Goal: Information Seeking & Learning: Learn about a topic

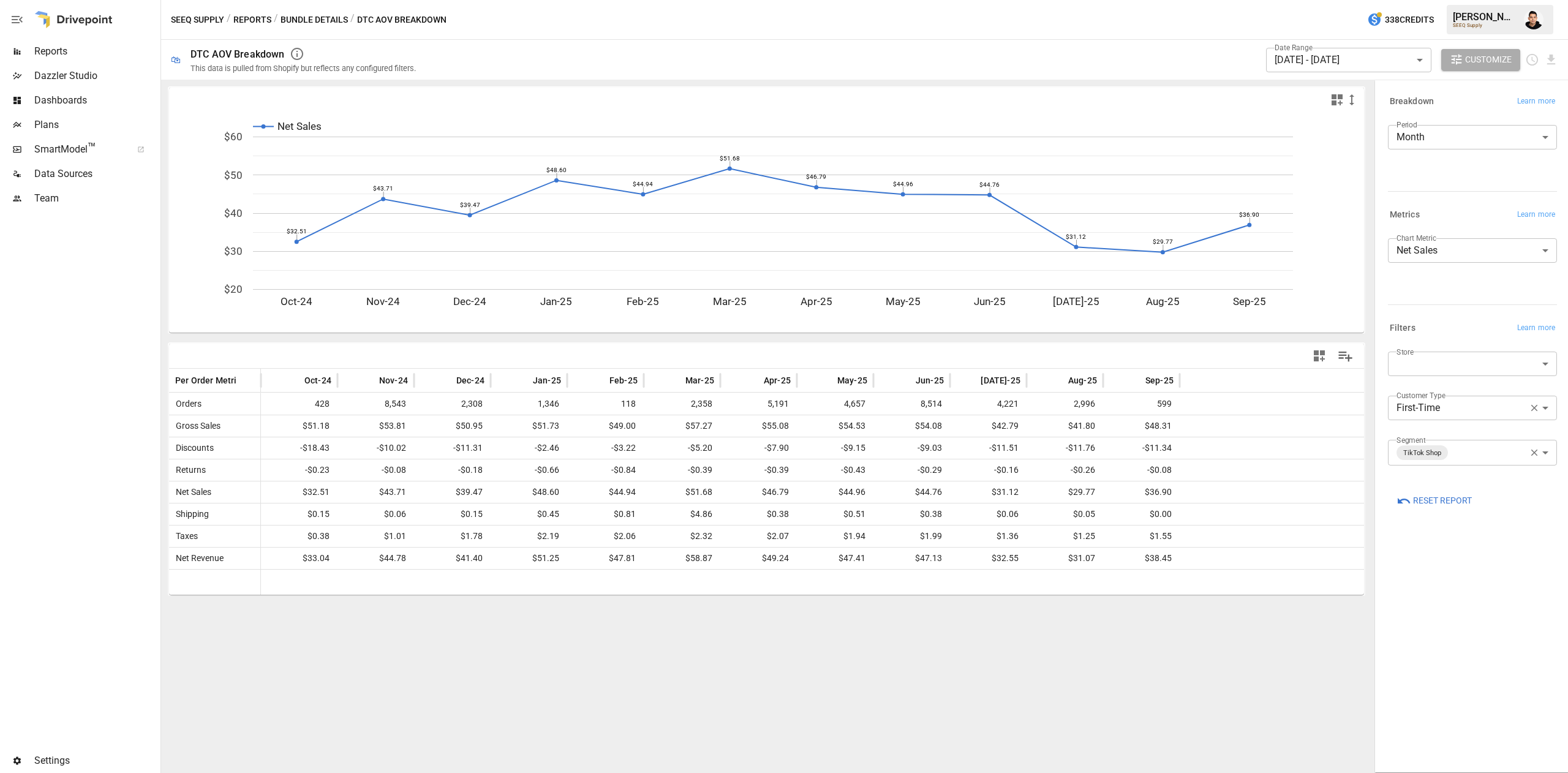
click at [1477, 0] on body "Reports Dazzler Studio Dashboards Plans SmartModel ™ Data Sources Team Settings…" at bounding box center [784, 0] width 1568 height 0
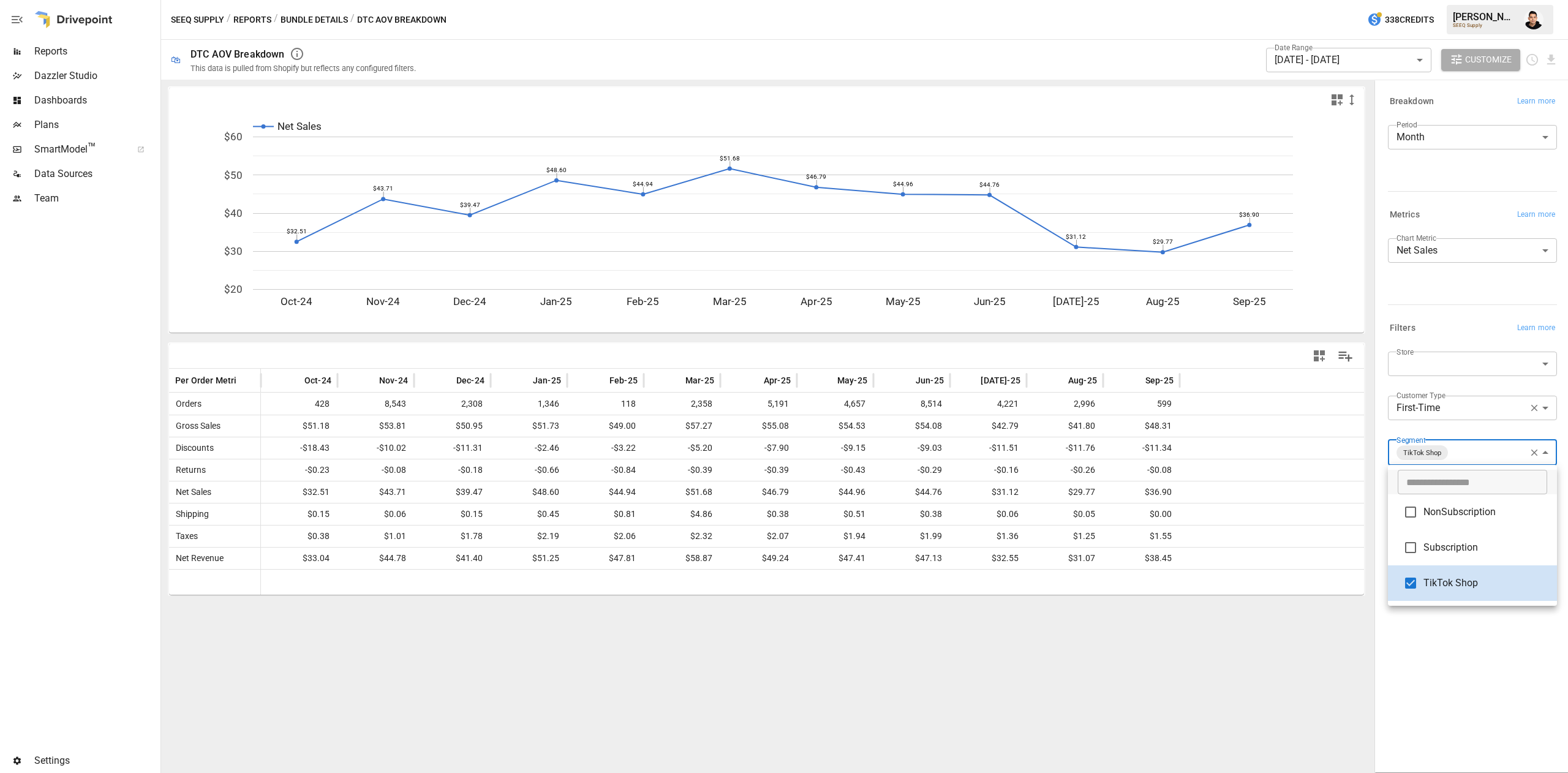
click at [1440, 546] on span "Subscription" at bounding box center [1484, 547] width 123 height 15
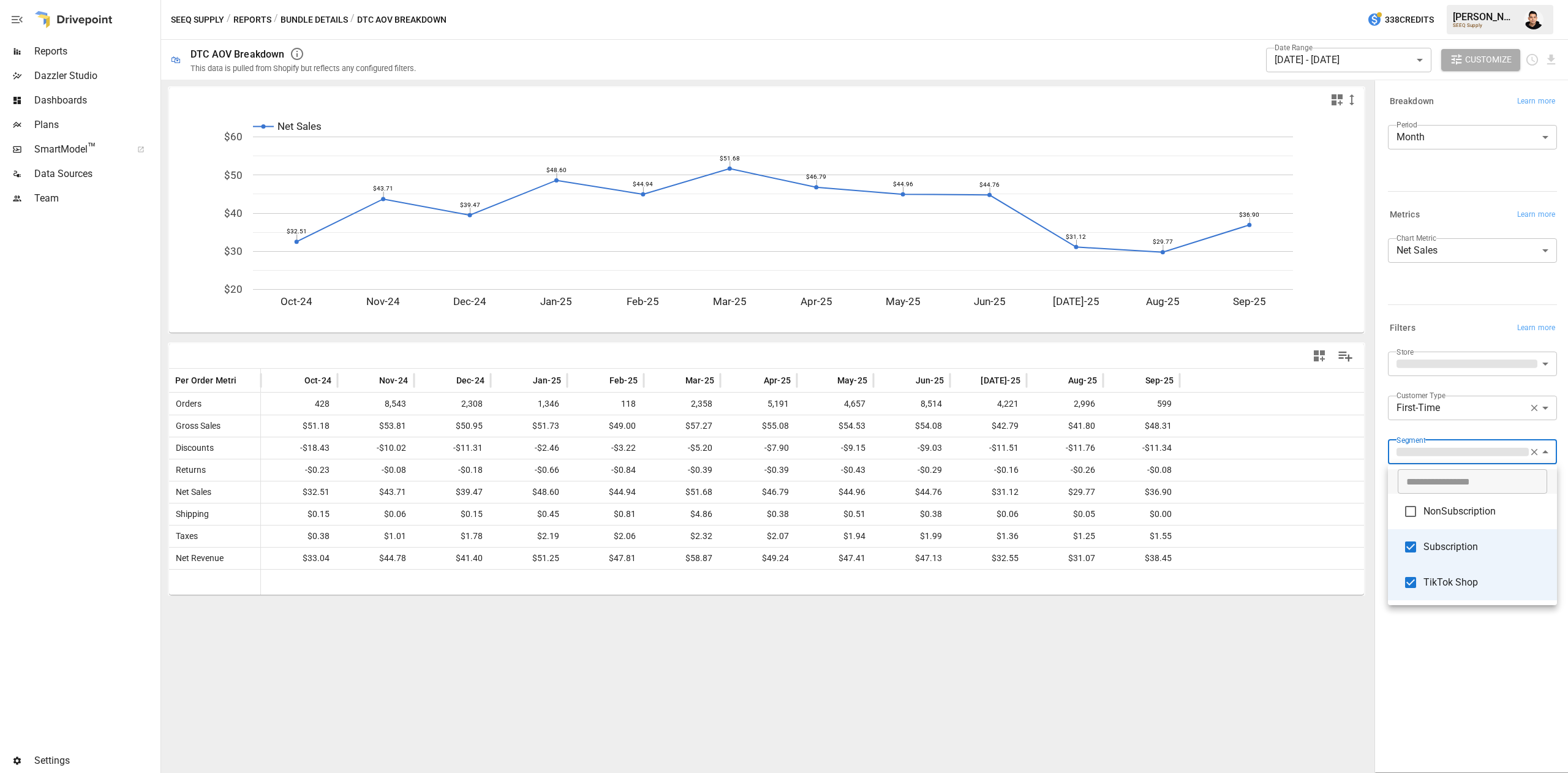
click at [1440, 577] on span "TikTok Shop" at bounding box center [1484, 582] width 123 height 15
type input "**********"
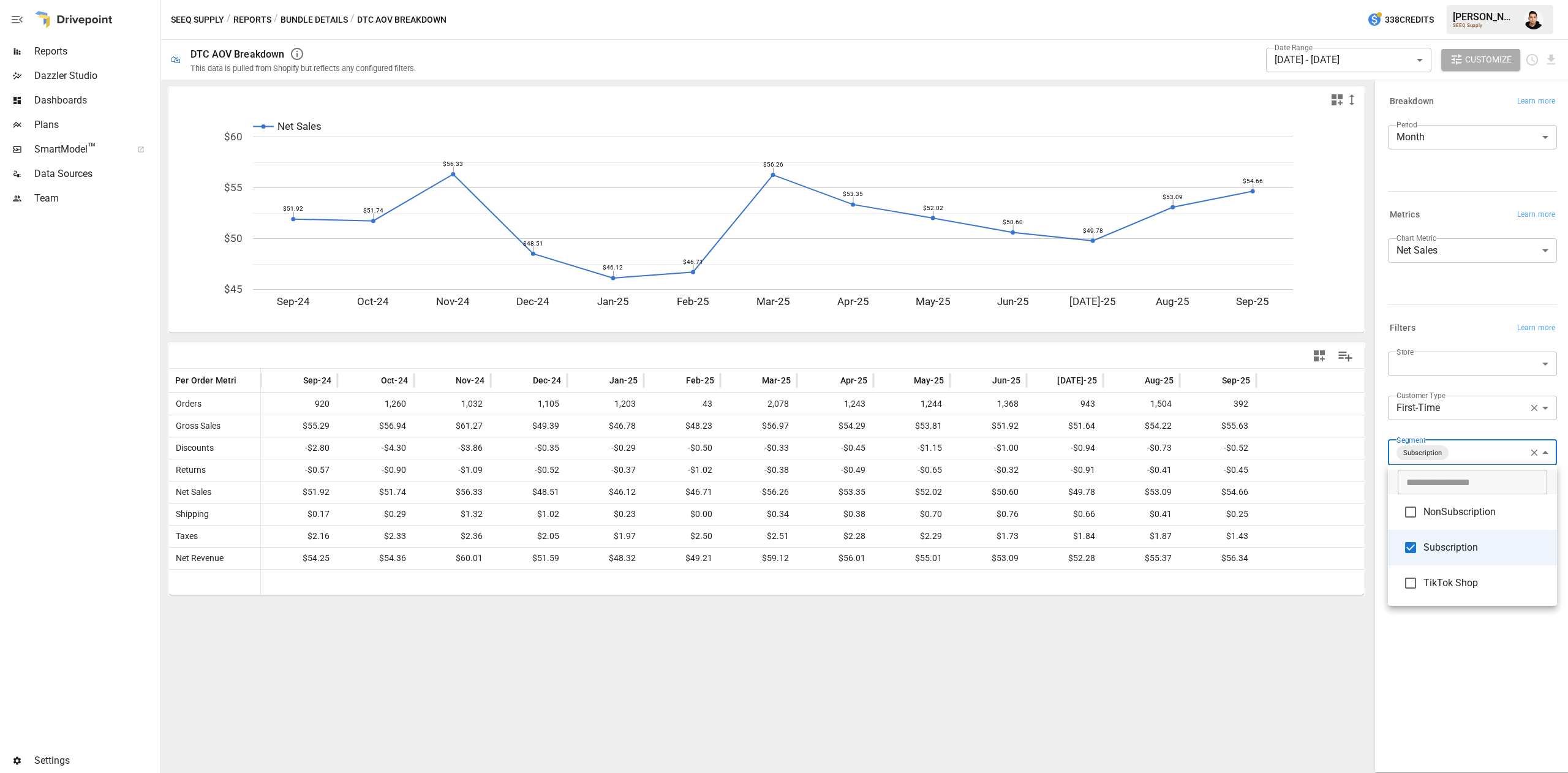
click at [1077, 680] on div at bounding box center [784, 386] width 1568 height 773
click at [1462, 0] on body "Reports Dazzler Studio Dashboards Plans SmartModel ™ Data Sources Team Settings…" at bounding box center [784, 0] width 1568 height 0
type input "**********"
click at [1440, 650] on div at bounding box center [784, 386] width 1568 height 773
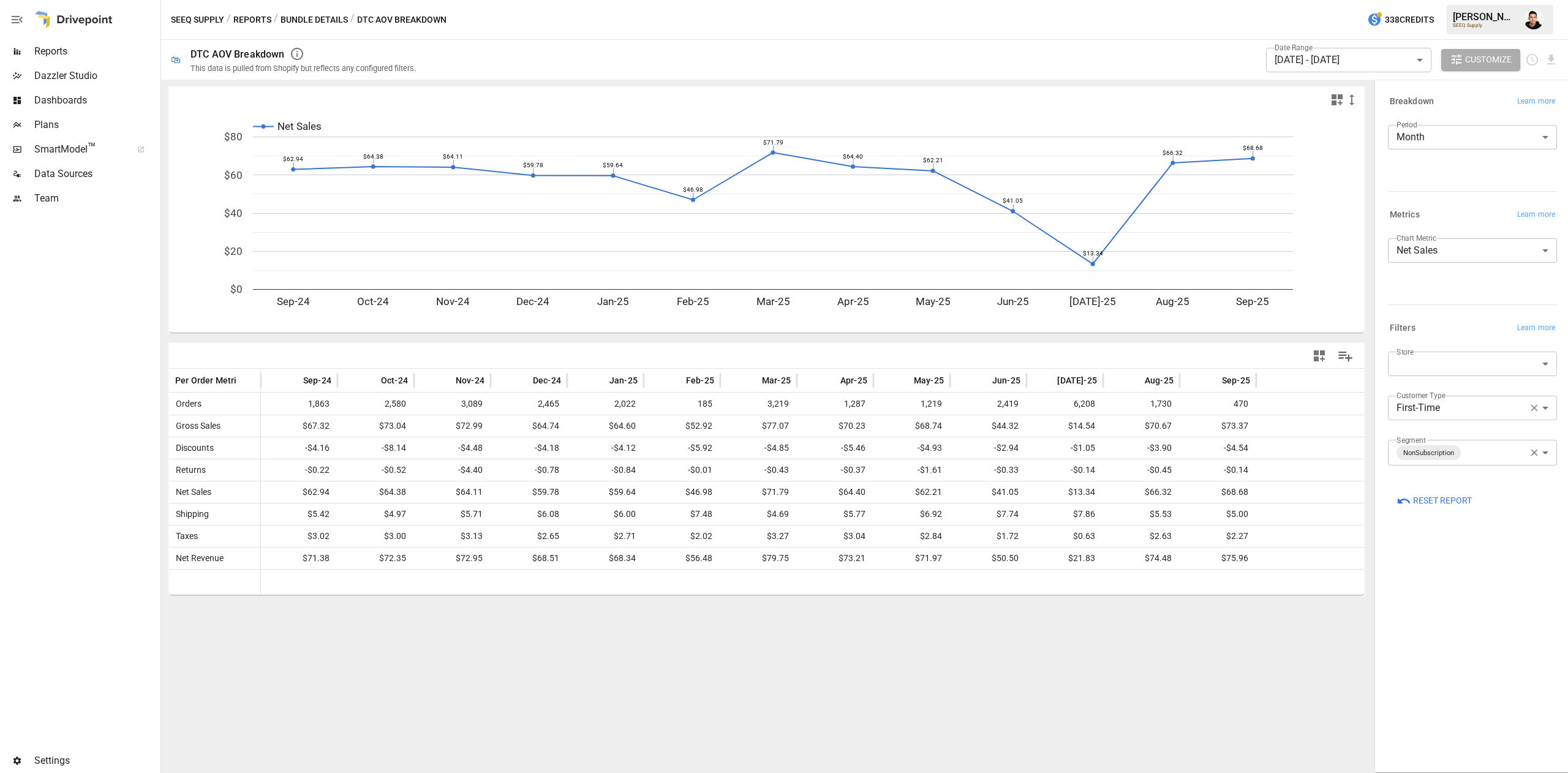
click at [300, 24] on button "Bundle Details" at bounding box center [314, 19] width 67 height 15
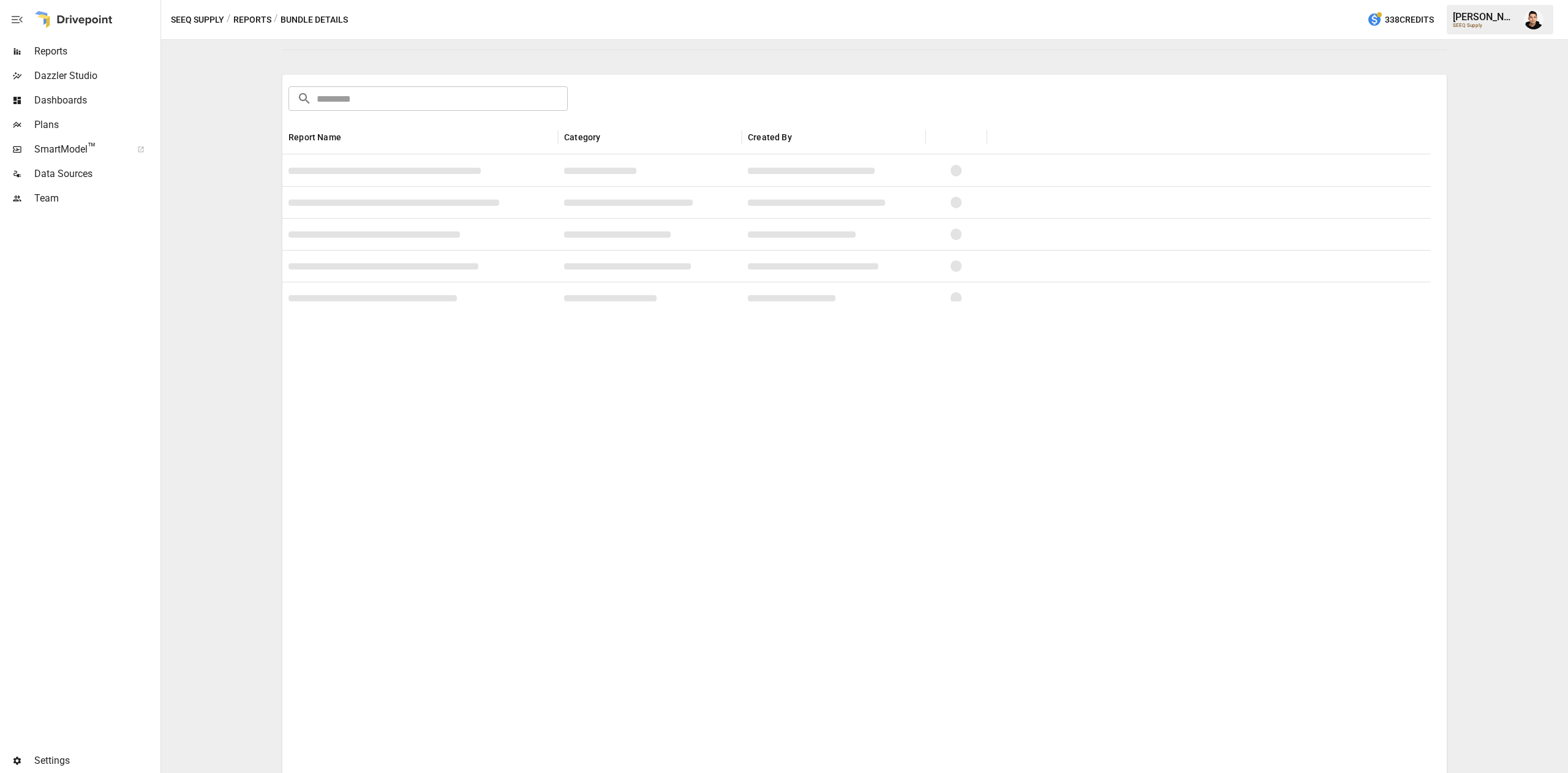
click at [251, 19] on button "Reports" at bounding box center [252, 19] width 38 height 15
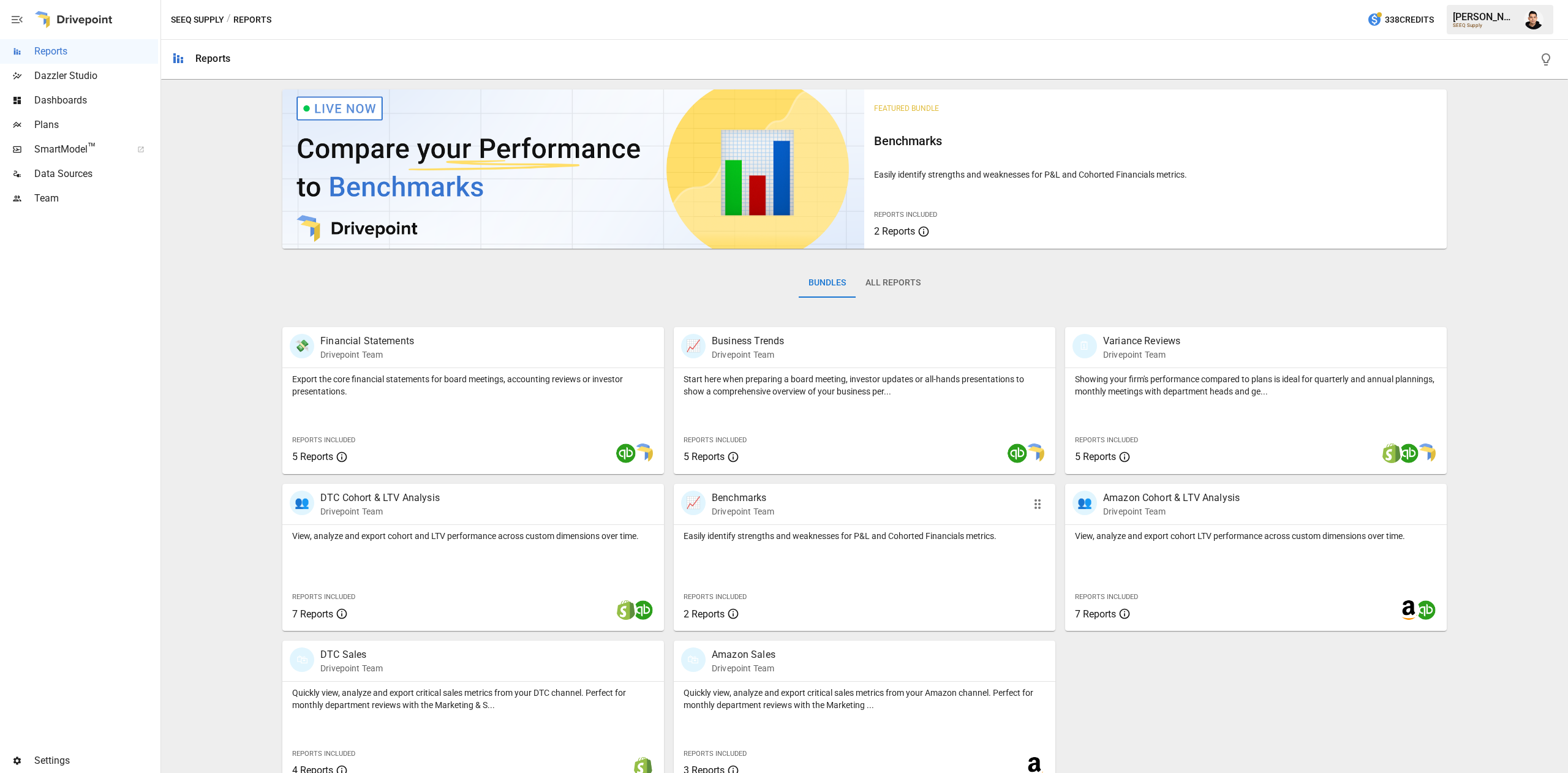
scroll to position [19, 0]
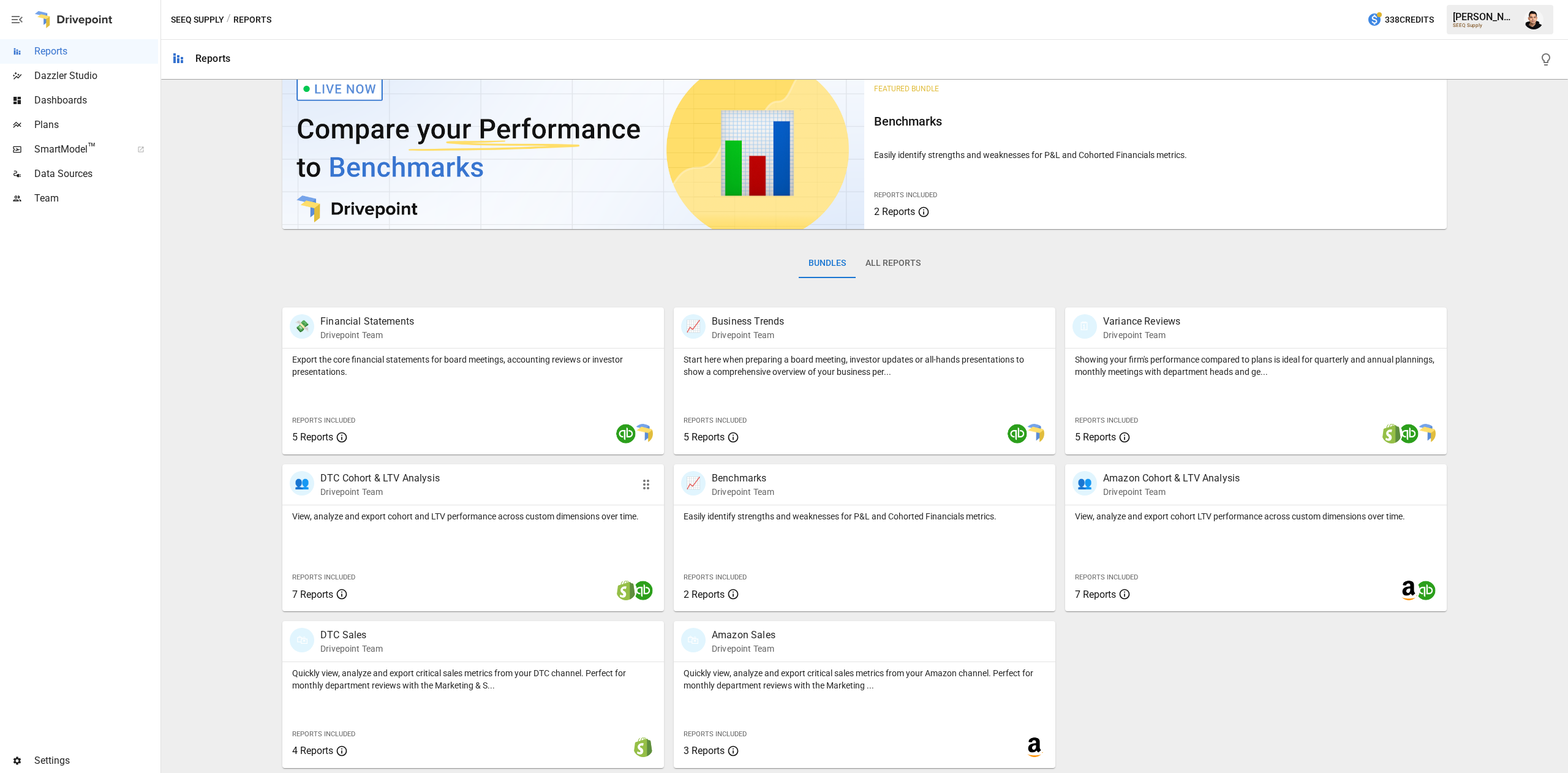
click at [483, 525] on div "View, analyze and export cohort and LTV performance across custom dimensions ov…" at bounding box center [473, 558] width 382 height 106
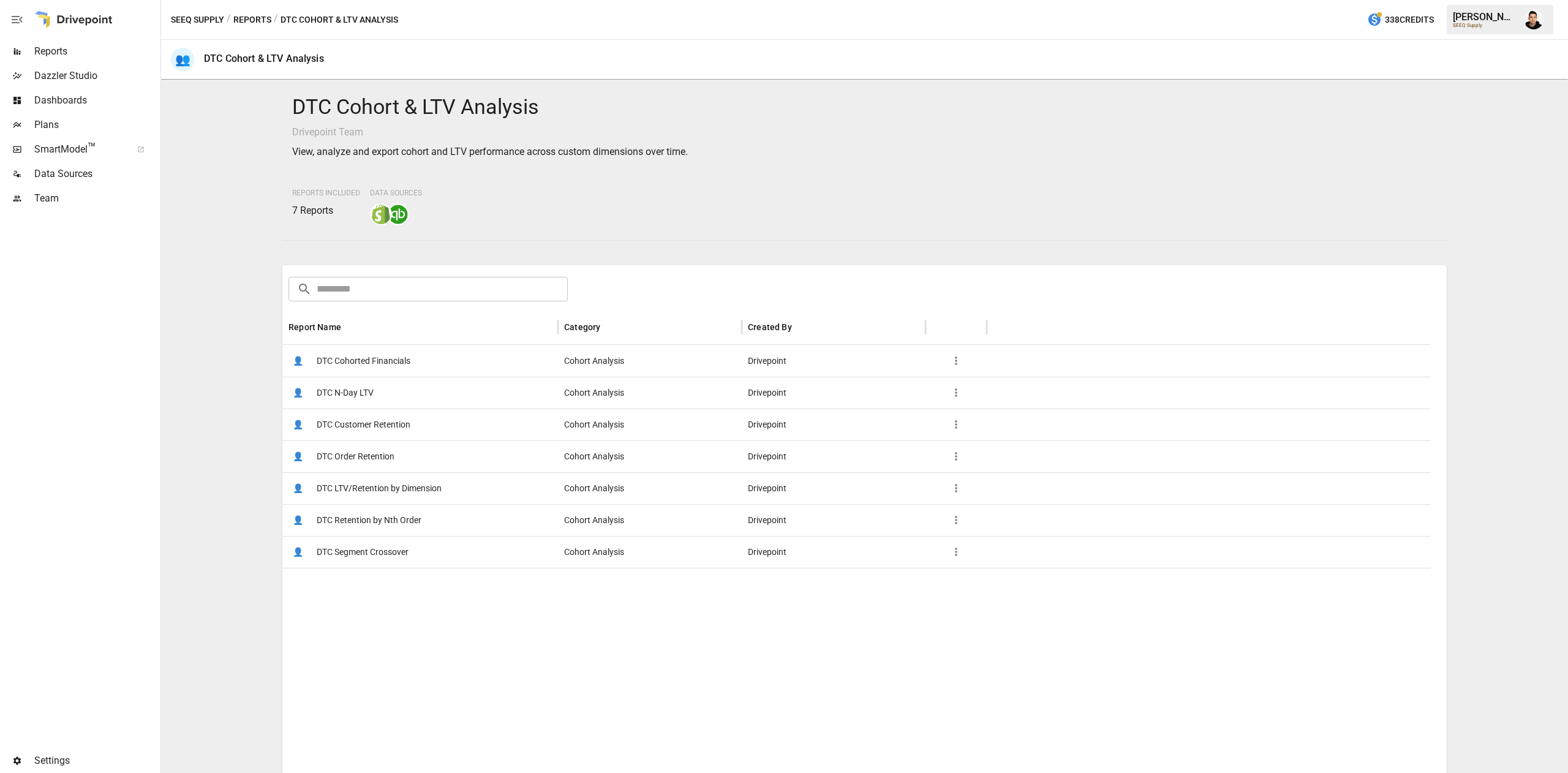
click at [439, 489] on span "DTC LTV/Retention by Dimension" at bounding box center [379, 488] width 125 height 31
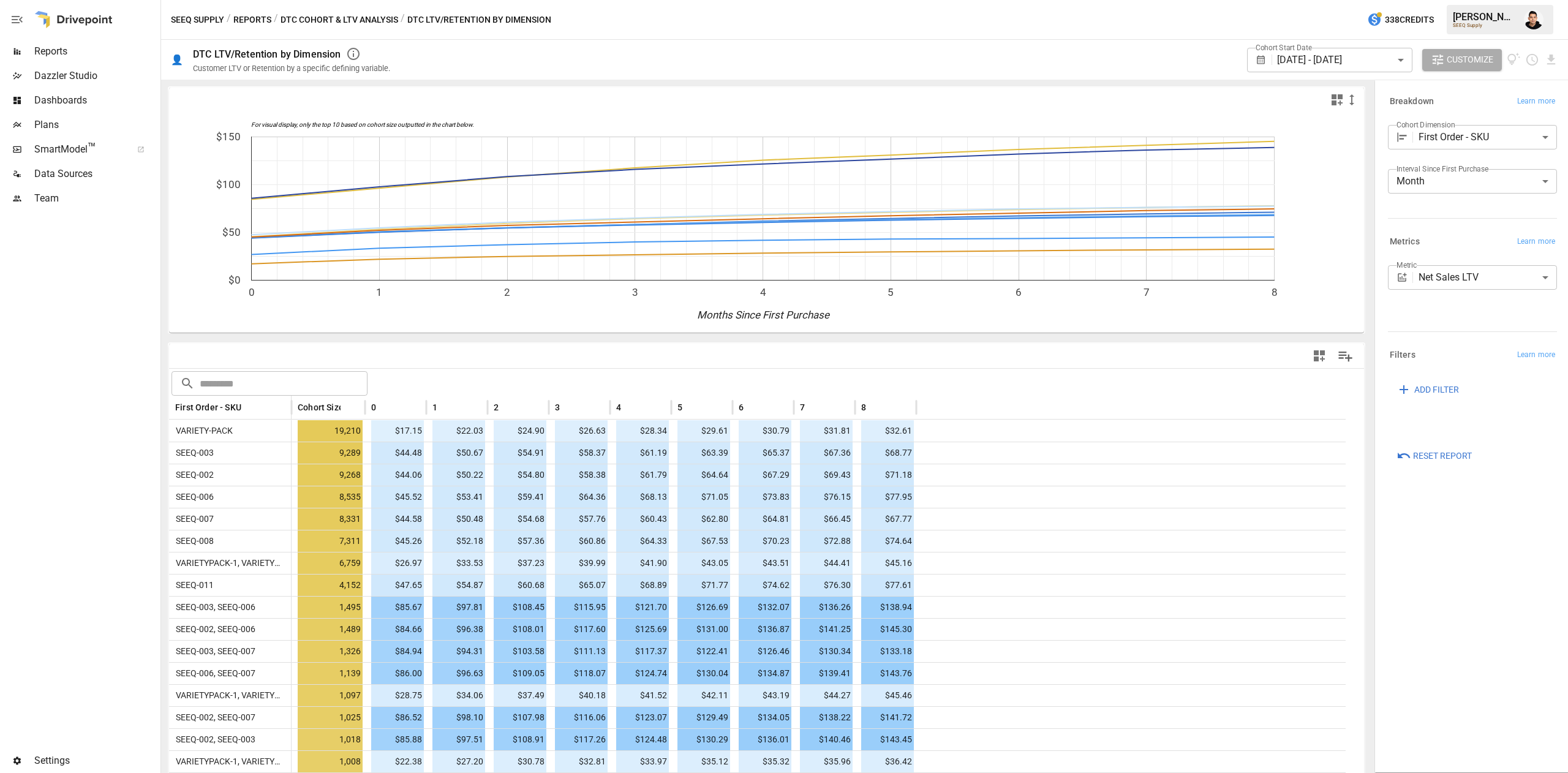
click at [1429, 0] on body "Reports Dazzler Studio Dashboards Plans SmartModel ™ Data Sources Team Settings…" at bounding box center [784, 0] width 1568 height 0
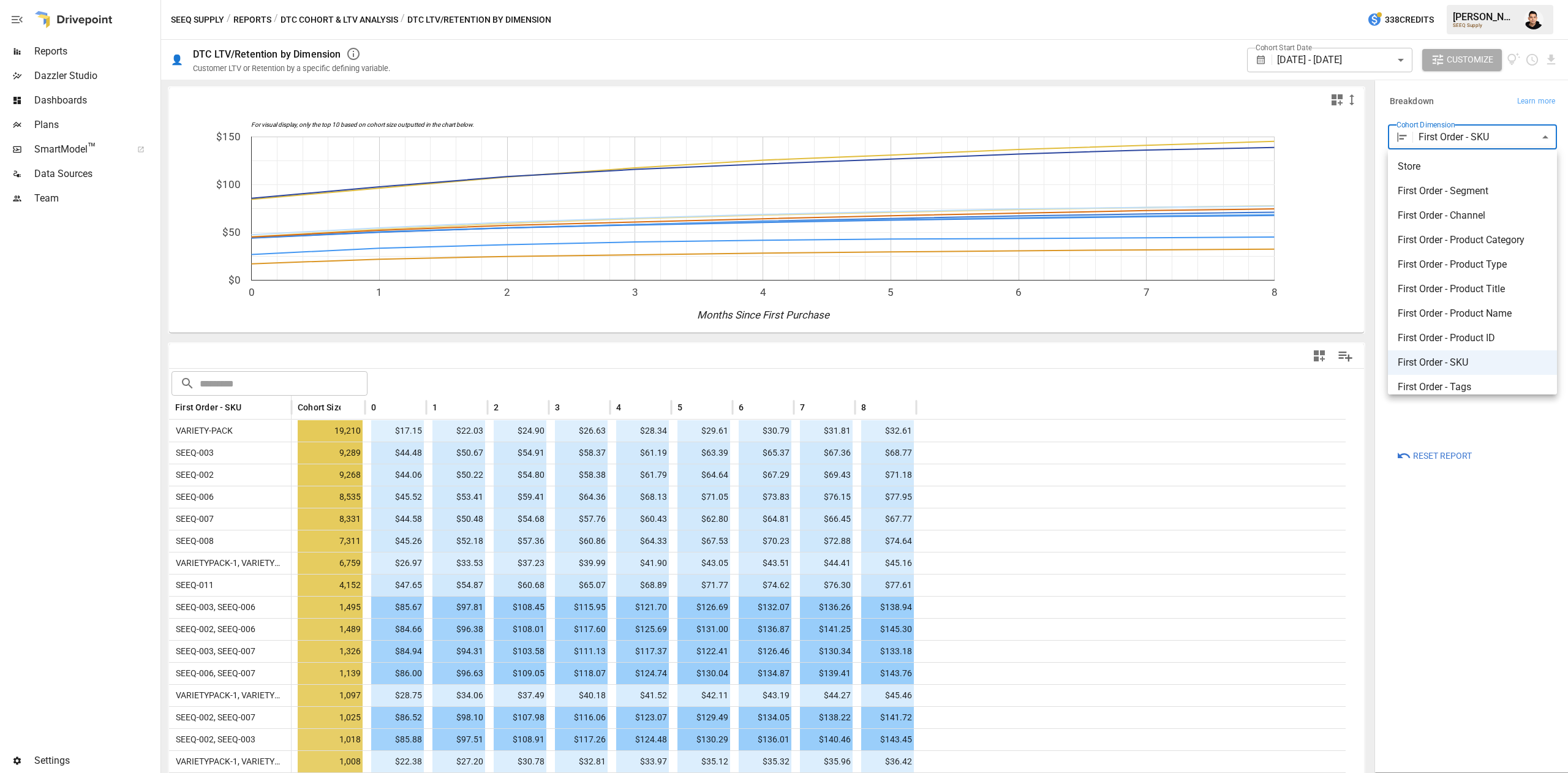
click at [1483, 282] on span "First Order - Product Title" at bounding box center [1472, 289] width 149 height 15
type input "**********"
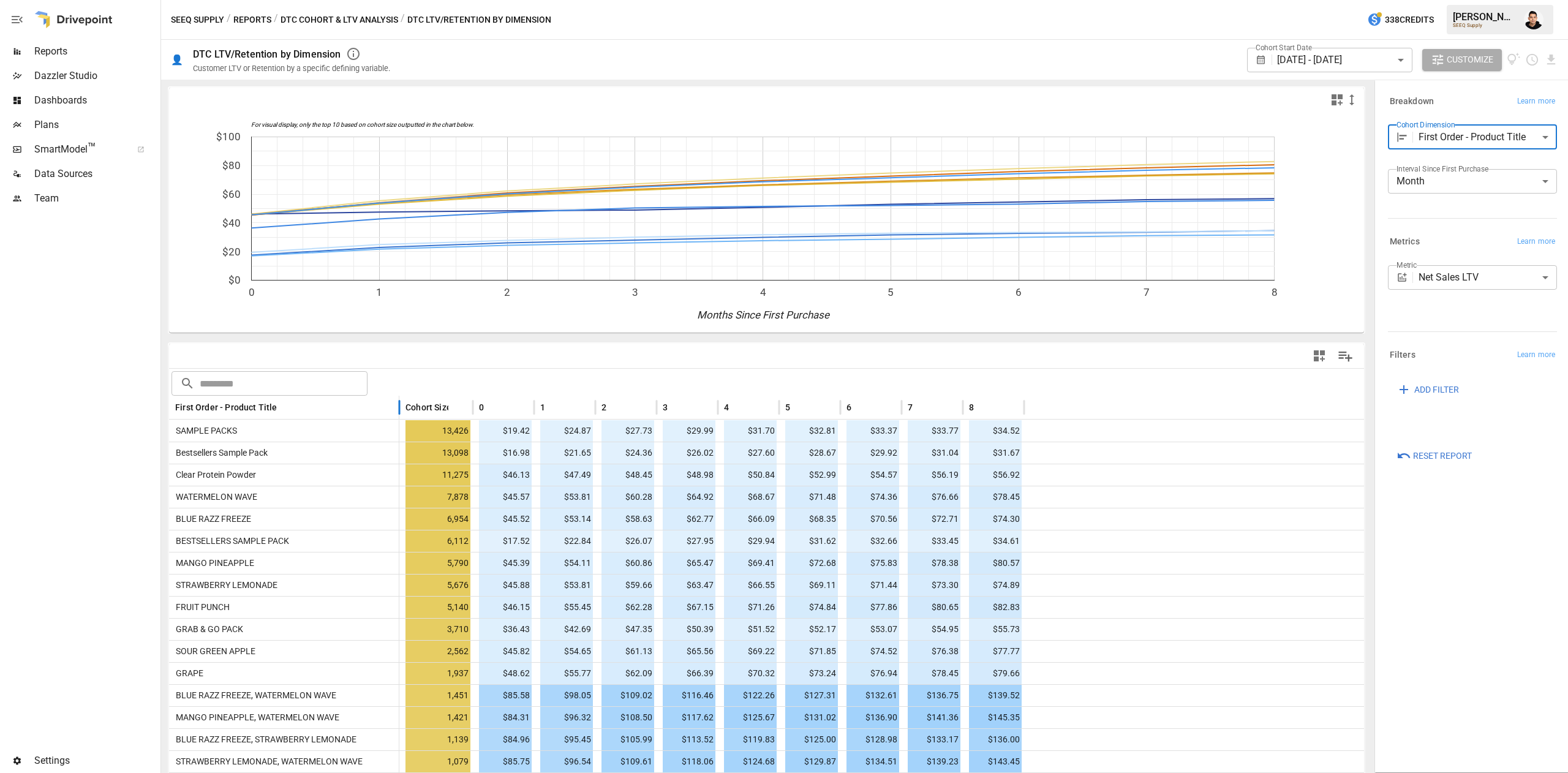
drag, startPoint x: 291, startPoint y: 402, endPoint x: 547, endPoint y: 395, distance: 256.1
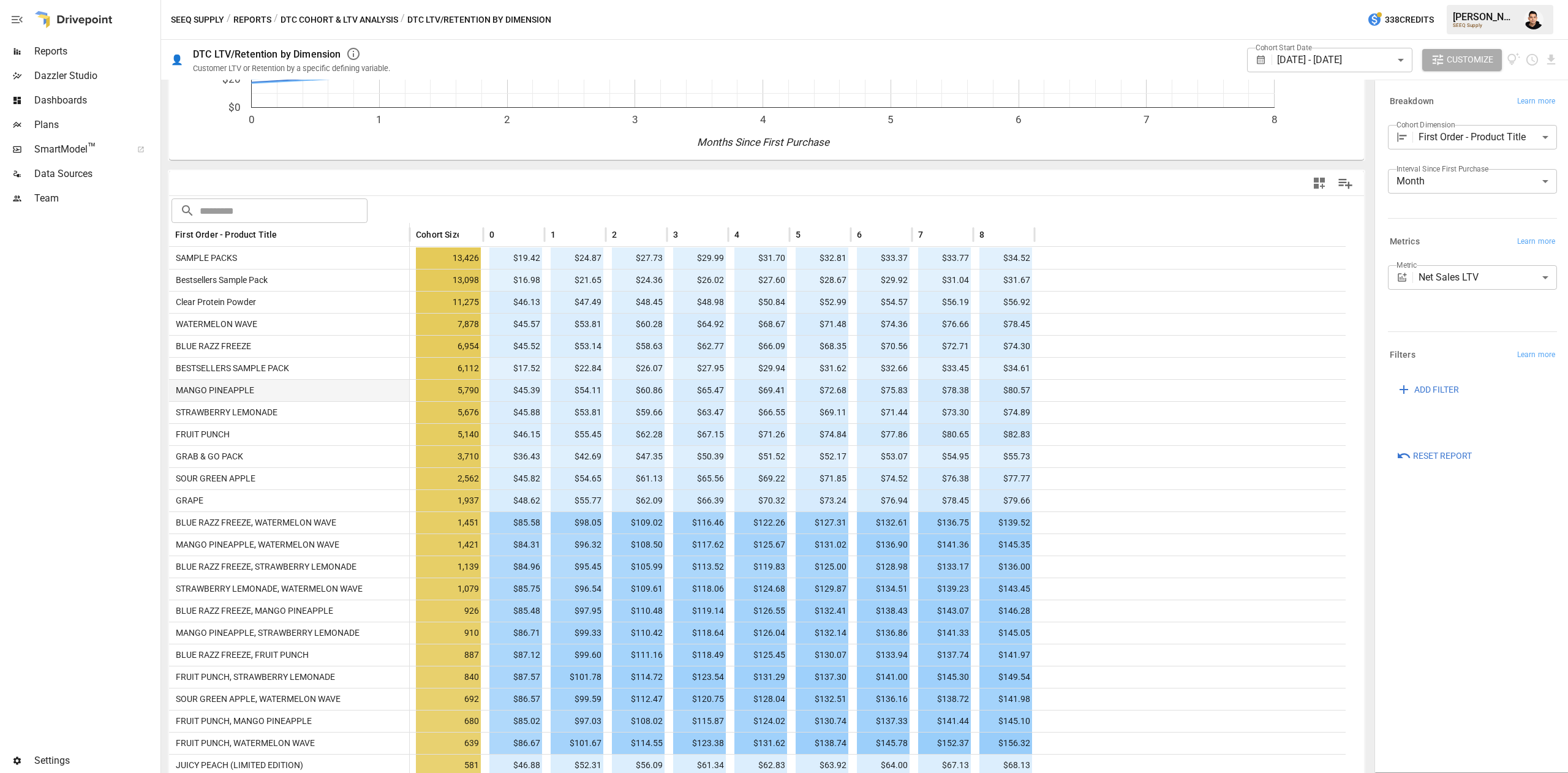
scroll to position [174, 0]
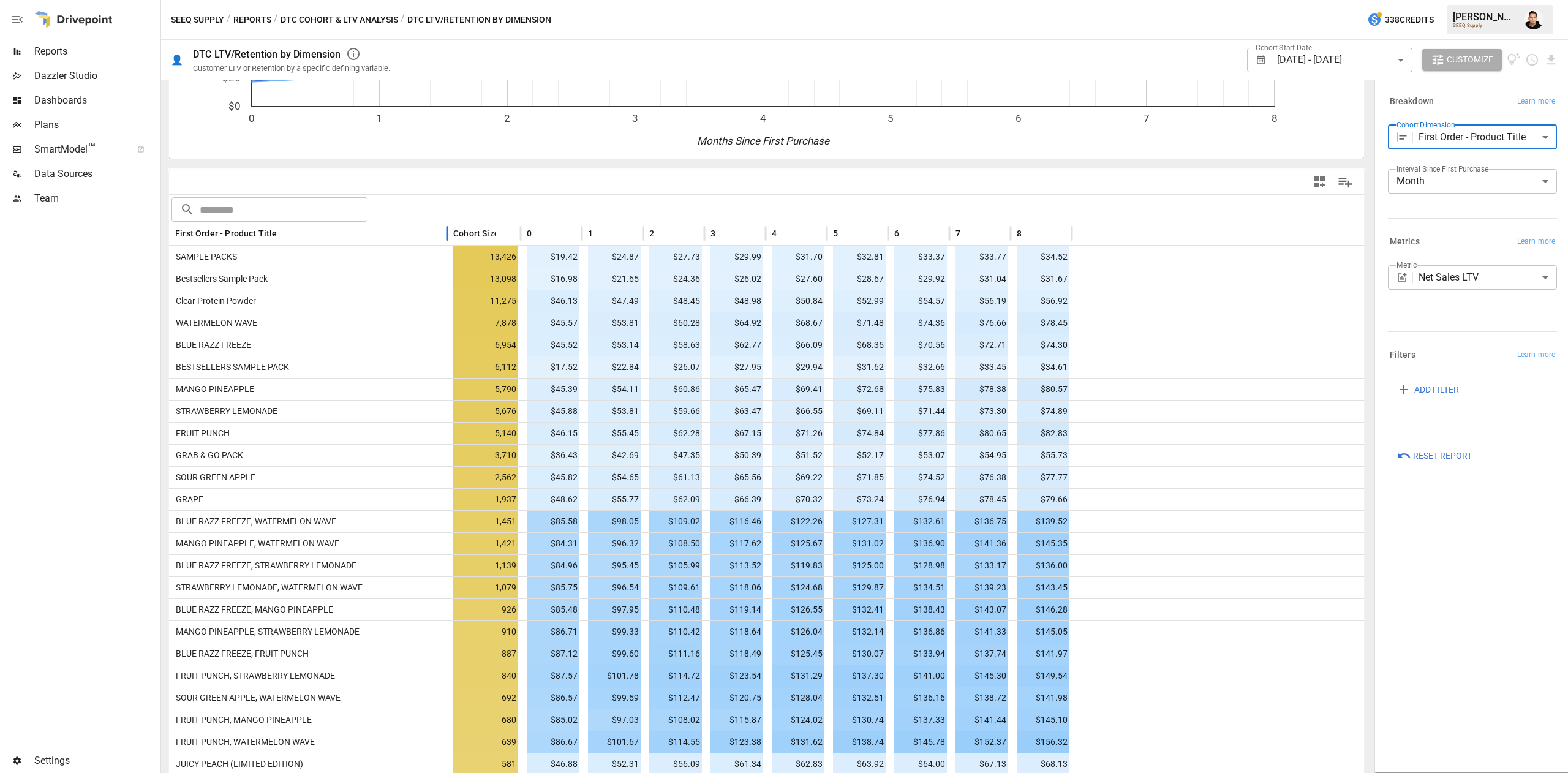
drag, startPoint x: 289, startPoint y: 233, endPoint x: 448, endPoint y: 223, distance: 159.3
click at [448, 223] on div at bounding box center [447, 233] width 6 height 24
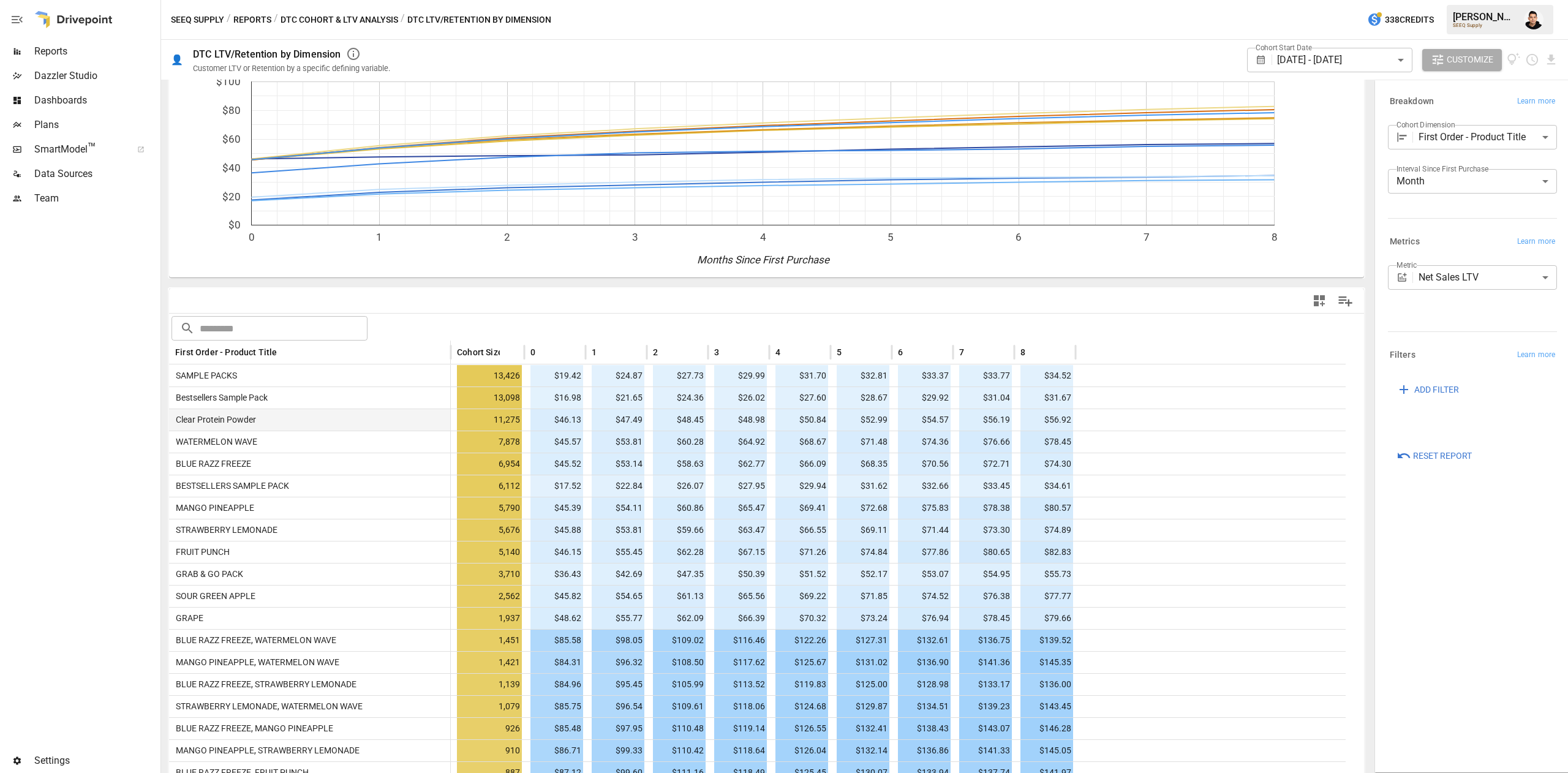
scroll to position [56, 0]
click at [43, 300] on div at bounding box center [79, 479] width 158 height 537
